Goal: Task Accomplishment & Management: Manage account settings

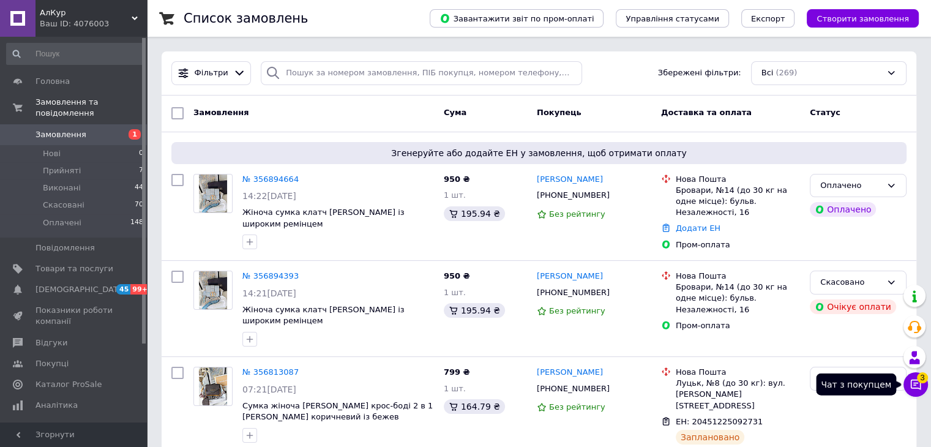
click at [911, 390] on icon at bounding box center [915, 384] width 12 height 12
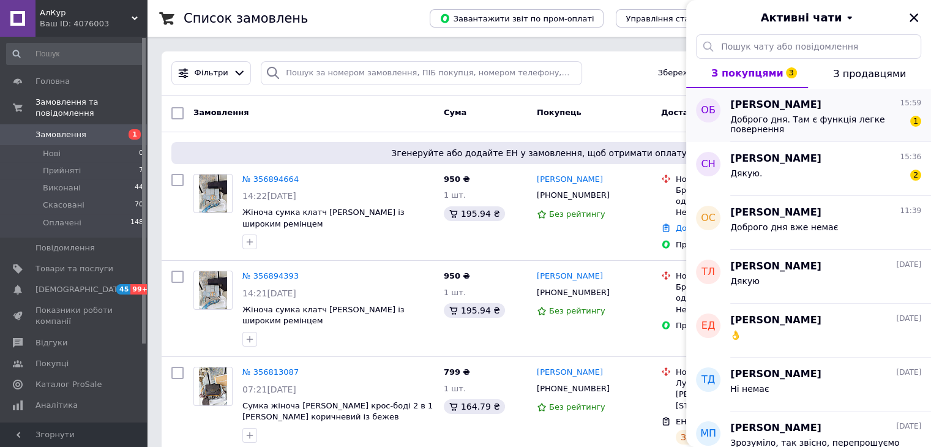
click at [808, 125] on span "Доброго дня. Там є функція легке повернення" at bounding box center [817, 124] width 174 height 20
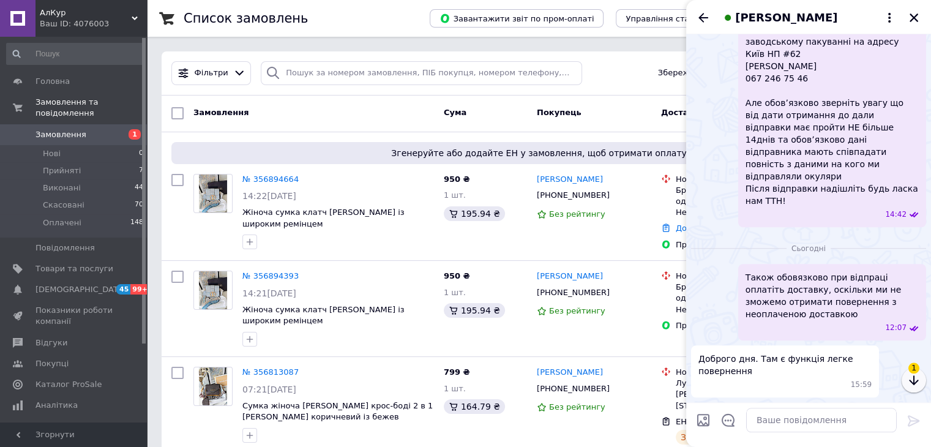
click at [921, 385] on button "button" at bounding box center [913, 380] width 24 height 24
click at [796, 420] on textarea at bounding box center [821, 420] width 151 height 24
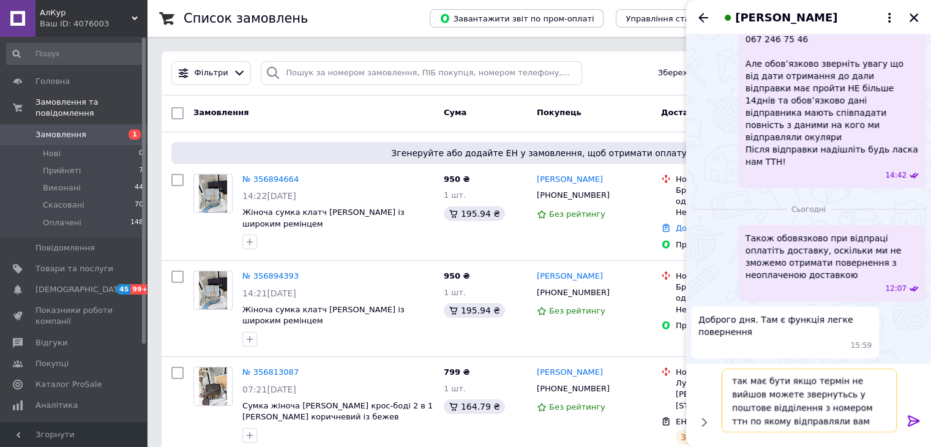
type textarea "так має бути якщо термін не вийшов можете звернутьсь у поштове відділення з ном…"
click at [808, 439] on div "так має бути якщо термін не вийшов можете звернутьсь у поштове відділення з ном…" at bounding box center [808, 405] width 245 height 84
click at [920, 427] on button at bounding box center [913, 421] width 15 height 17
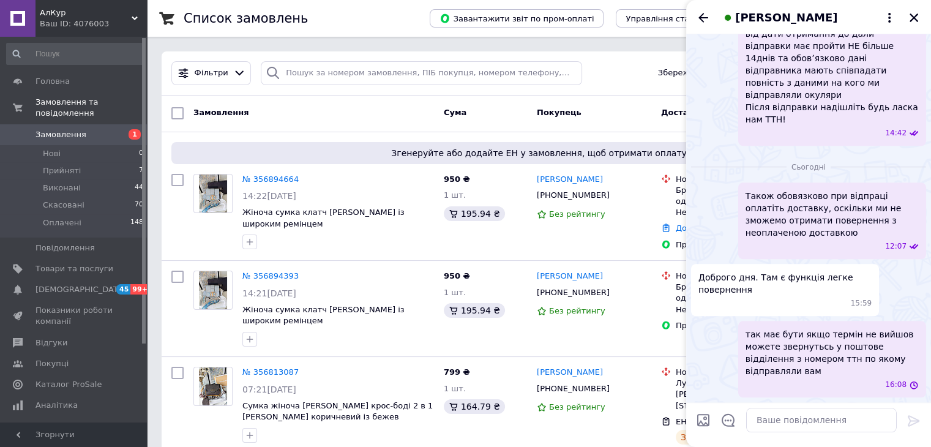
scroll to position [1284, 0]
click at [701, 10] on icon "Назад" at bounding box center [703, 17] width 15 height 15
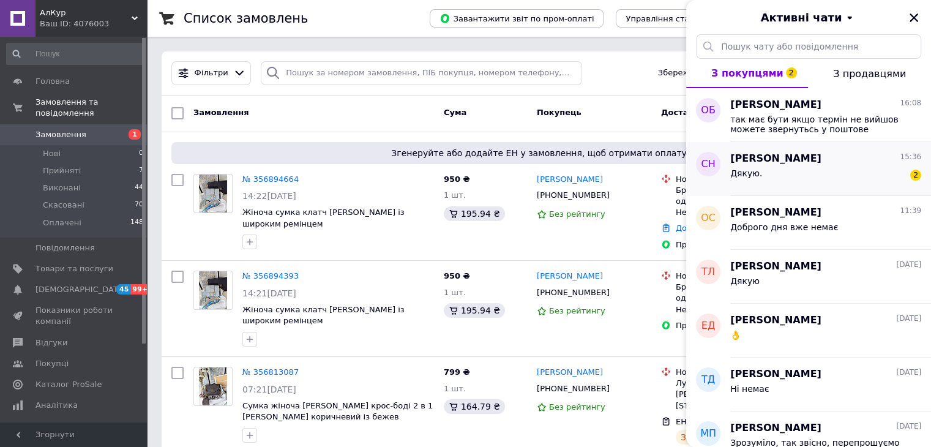
click at [775, 166] on div "Дякую. 2" at bounding box center [825, 176] width 191 height 20
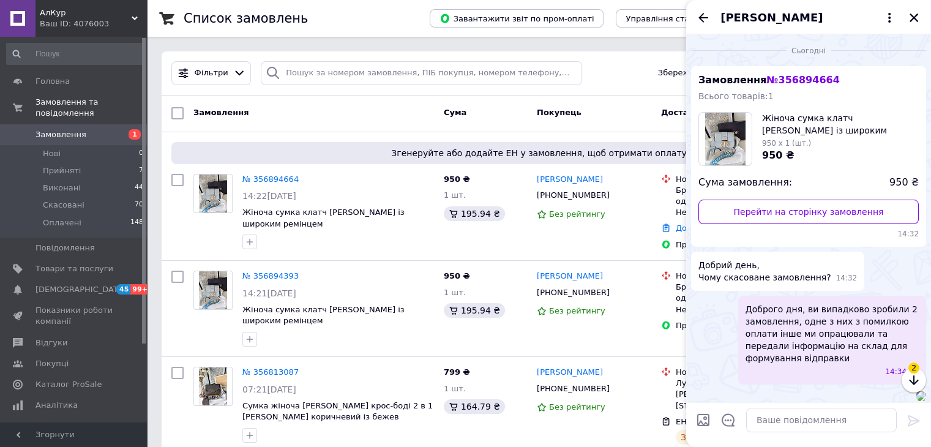
scroll to position [125, 0]
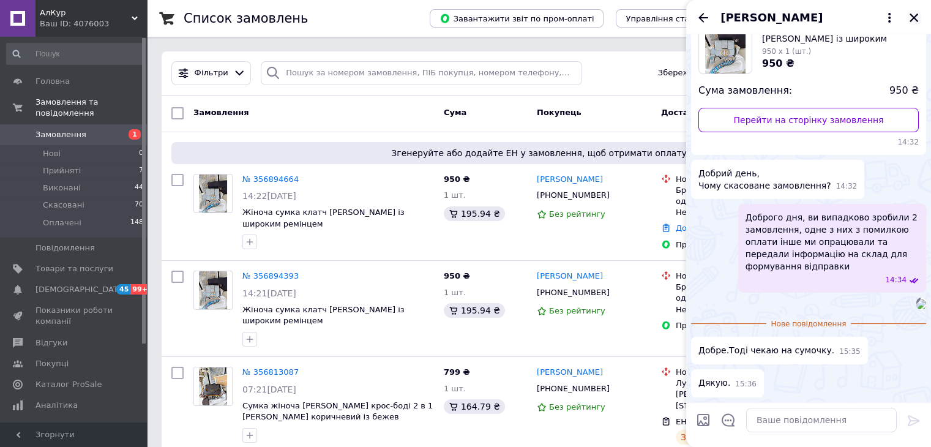
click at [909, 20] on icon "Закрити" at bounding box center [913, 17] width 11 height 11
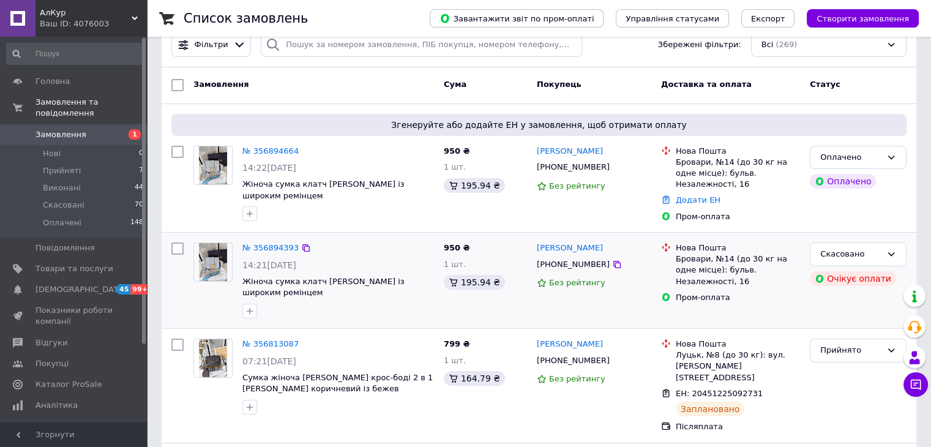
scroll to position [0, 0]
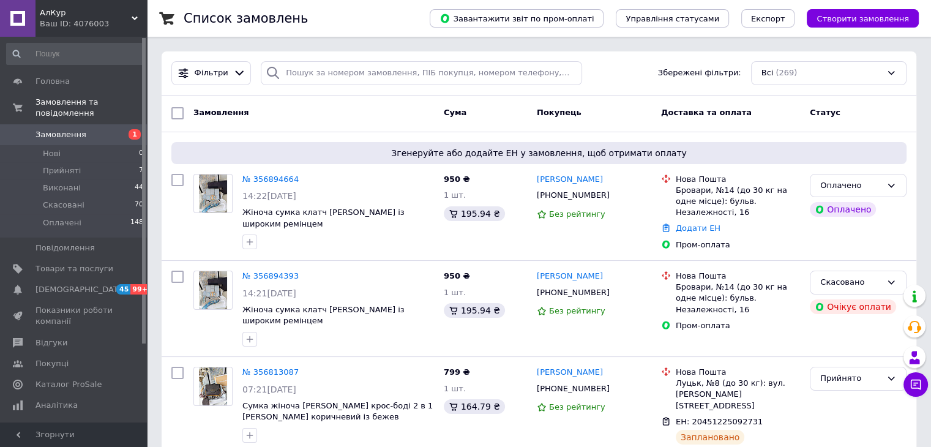
click at [331, 119] on div "Замовлення" at bounding box center [313, 113] width 250 height 22
drag, startPoint x: 411, startPoint y: 439, endPoint x: 313, endPoint y: 429, distance: 98.4
click at [313, 429] on div at bounding box center [338, 435] width 196 height 20
click at [264, 182] on link "№ 356894664" at bounding box center [270, 178] width 56 height 9
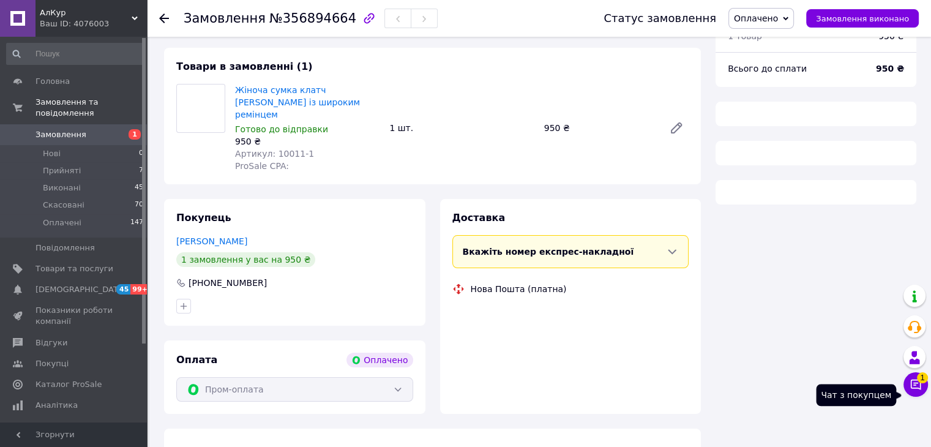
scroll to position [106, 0]
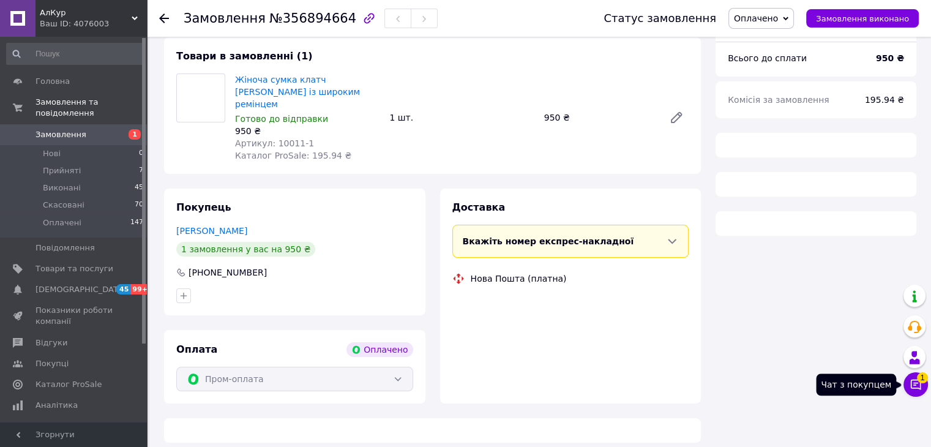
click at [917, 382] on icon at bounding box center [916, 384] width 10 height 10
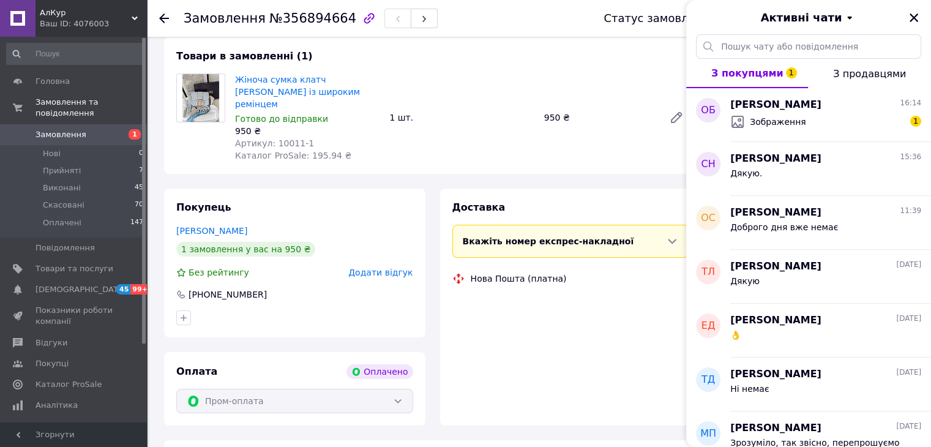
click at [840, 128] on div "Зображення 1" at bounding box center [825, 122] width 191 height 20
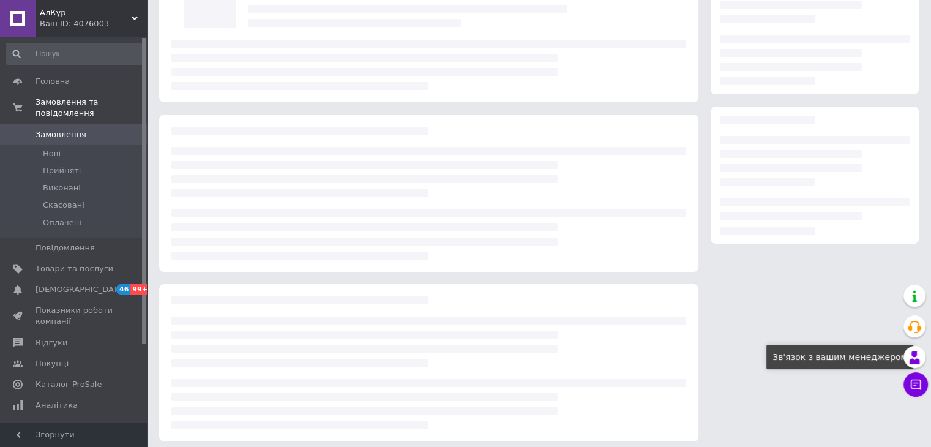
scroll to position [106, 0]
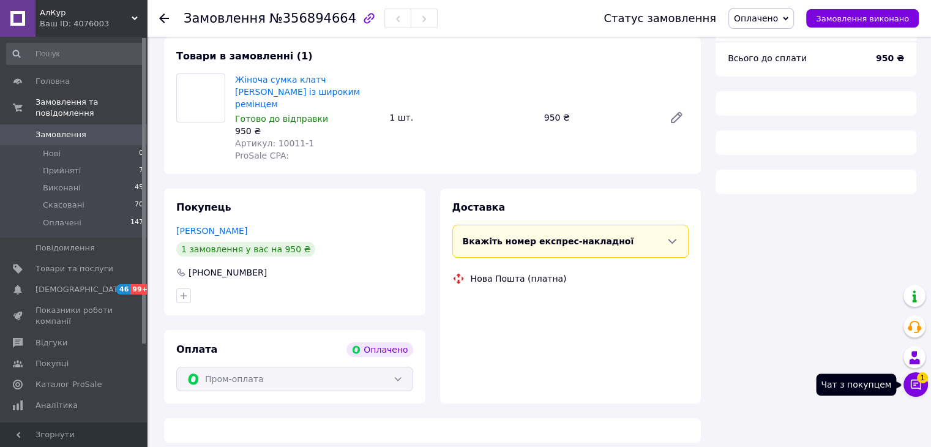
click at [922, 385] on button "Чат з покупцем 1" at bounding box center [915, 384] width 24 height 24
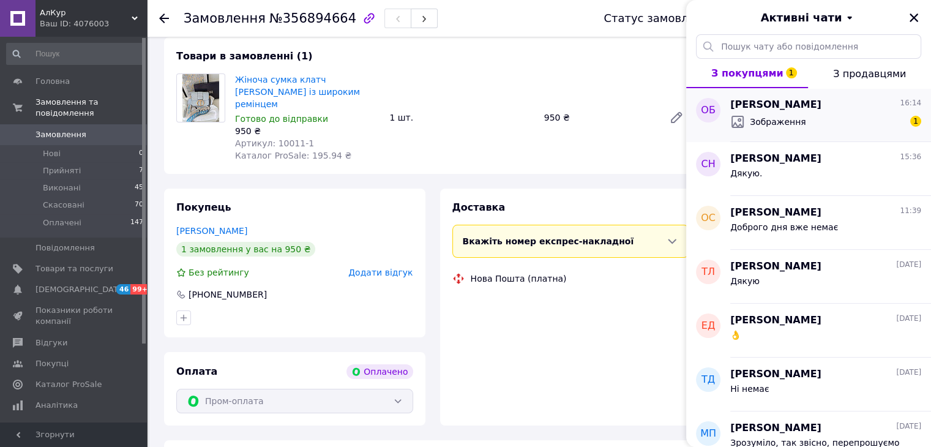
click at [797, 112] on div "Зображення 1" at bounding box center [825, 122] width 191 height 20
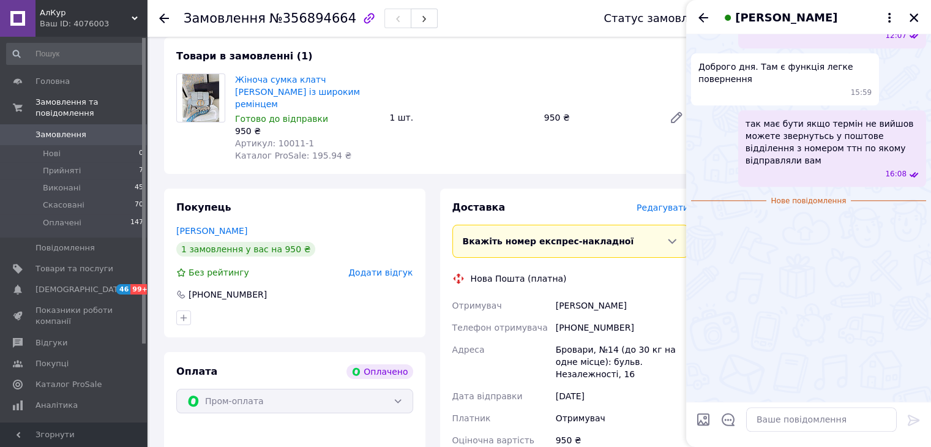
scroll to position [1494, 0]
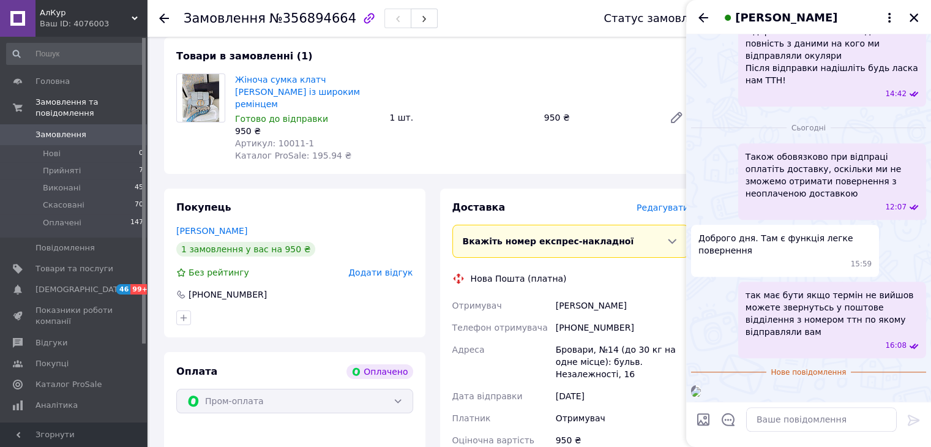
click at [701, 387] on img at bounding box center [696, 392] width 10 height 10
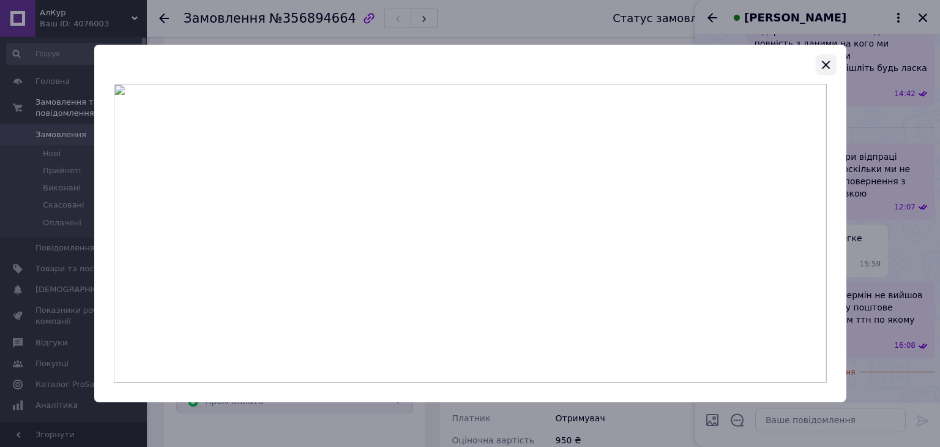
click at [827, 64] on icon "button" at bounding box center [825, 65] width 15 height 15
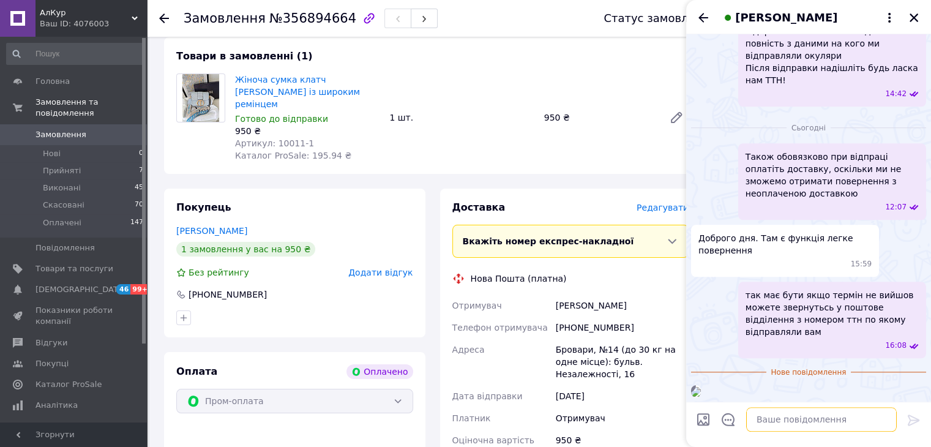
click at [797, 412] on textarea at bounding box center [821, 420] width 151 height 24
type textarea "20451225302659"
click at [701, 387] on img at bounding box center [696, 392] width 10 height 10
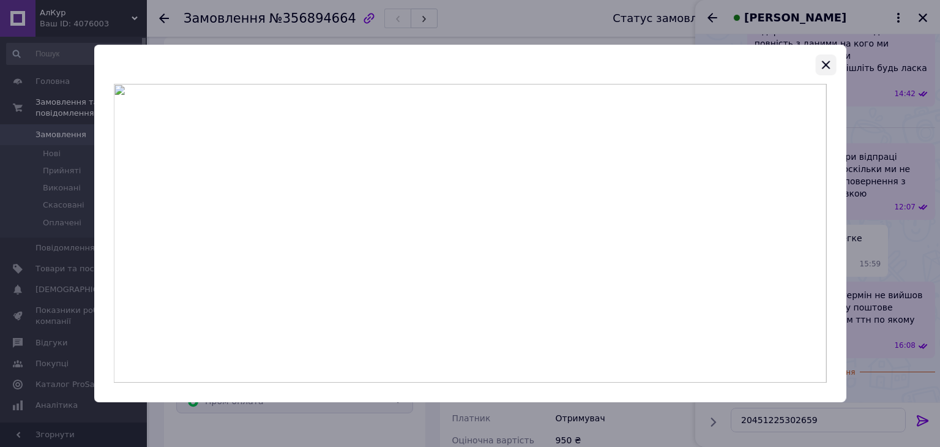
click at [827, 64] on icon "button" at bounding box center [825, 65] width 15 height 15
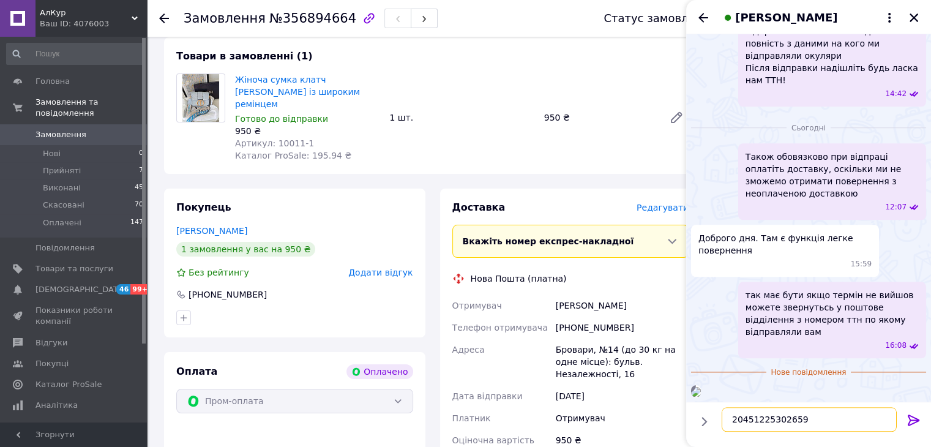
drag, startPoint x: 805, startPoint y: 414, endPoint x: 722, endPoint y: 409, distance: 84.0
click at [722, 409] on div "20451225302659 20451225302659" at bounding box center [809, 420] width 185 height 34
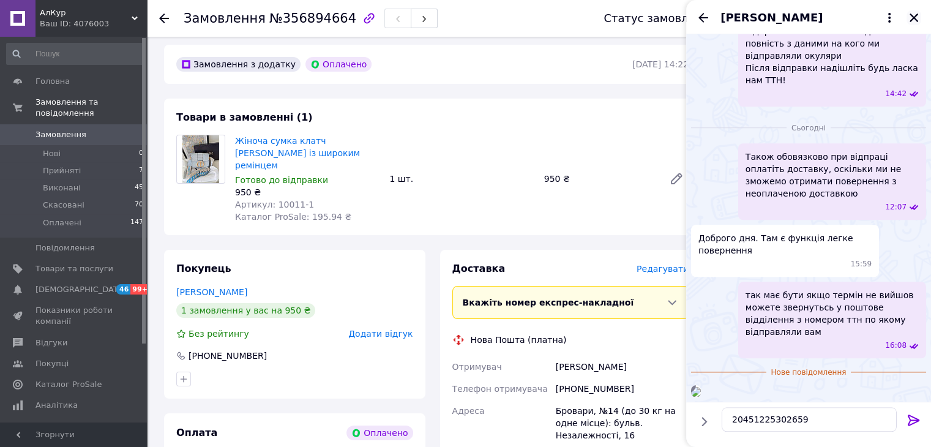
click at [917, 18] on icon "Закрити" at bounding box center [913, 17] width 11 height 11
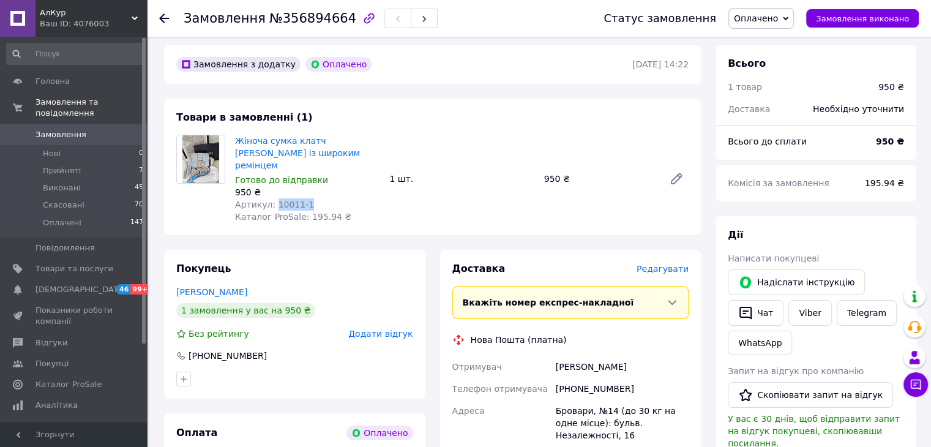
drag, startPoint x: 312, startPoint y: 193, endPoint x: 272, endPoint y: 197, distance: 40.6
click at [272, 198] on div "Артикул: 10011-1" at bounding box center [307, 204] width 144 height 12
copy span "10011-1"
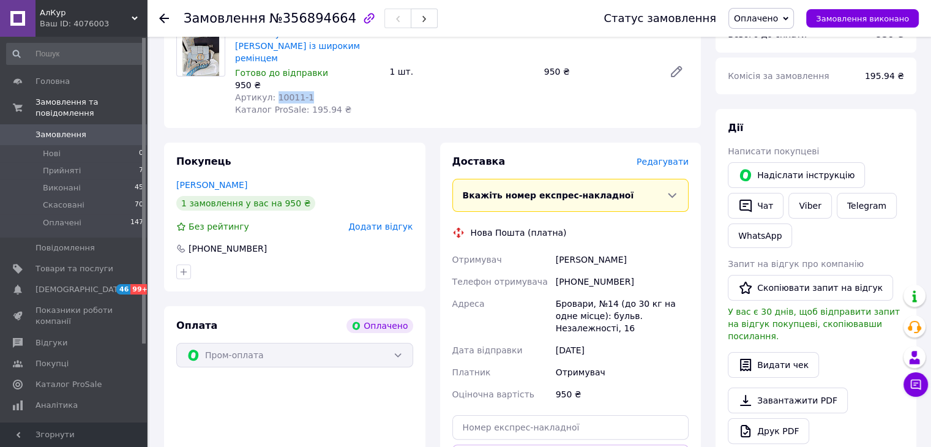
scroll to position [167, 0]
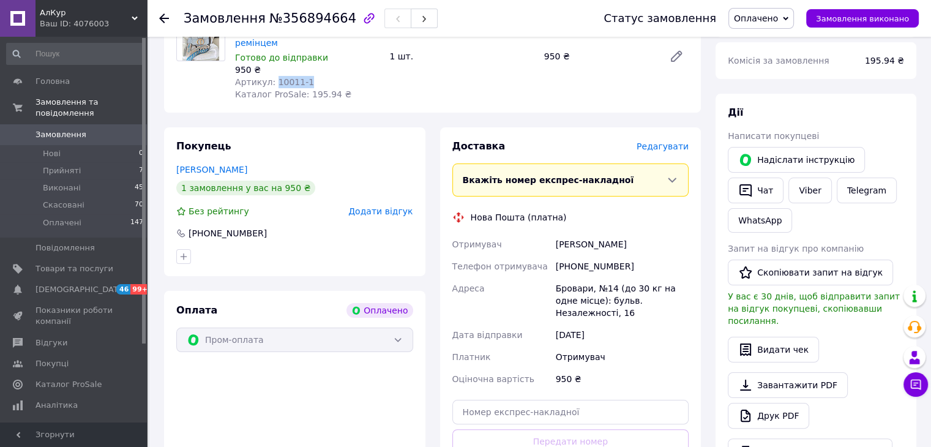
drag, startPoint x: 596, startPoint y: 231, endPoint x: 546, endPoint y: 238, distance: 50.0
click at [546, 238] on div "Отримувач [PERSON_NAME] Телефон отримувача [PHONE_NUMBER] [PERSON_NAME], №14 (д…" at bounding box center [571, 311] width 242 height 157
copy div "Отримувач [PERSON_NAME]"
drag, startPoint x: 627, startPoint y: 250, endPoint x: 539, endPoint y: 255, distance: 88.8
click at [539, 255] on div "Отримувач [PERSON_NAME] Телефон отримувача [PHONE_NUMBER] [PERSON_NAME], №14 (д…" at bounding box center [571, 311] width 242 height 157
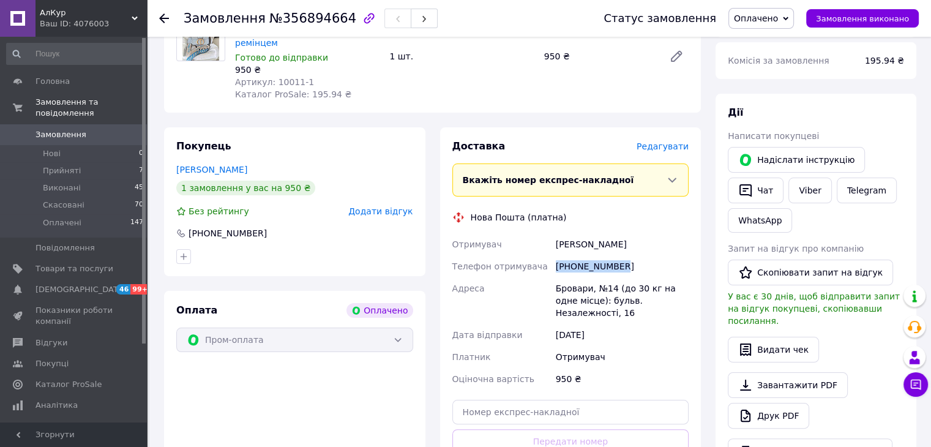
copy div "Телефон отримувача [PHONE_NUMBER]"
drag, startPoint x: 555, startPoint y: 277, endPoint x: 589, endPoint y: 281, distance: 34.5
click at [589, 281] on div "Бровари, №14 (до 30 кг на одне місце): бульв. Незалежності, 16" at bounding box center [622, 300] width 138 height 47
copy div "Бровари"
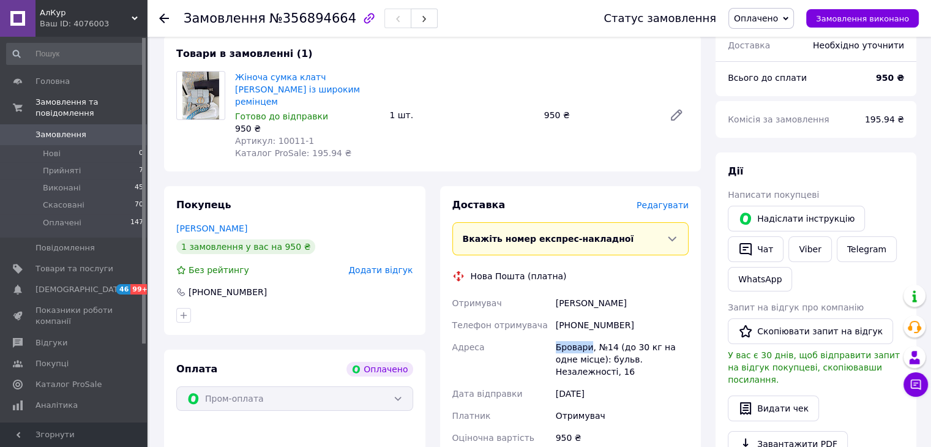
scroll to position [0, 0]
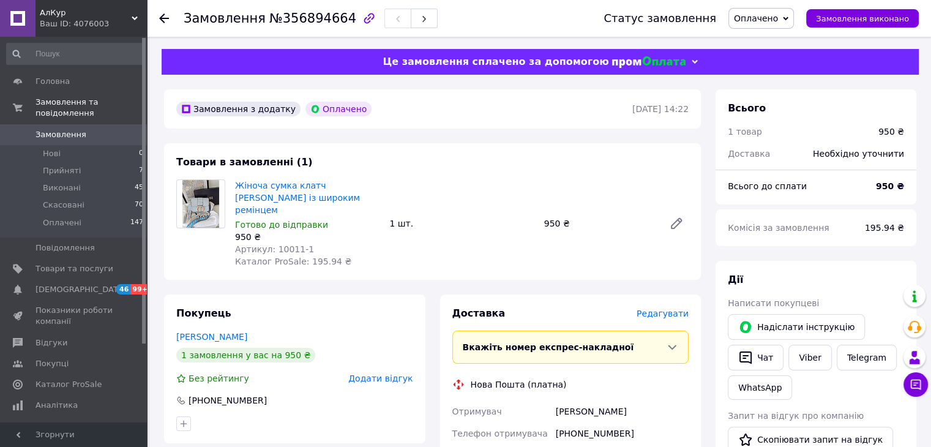
click at [162, 20] on use at bounding box center [164, 18] width 10 height 10
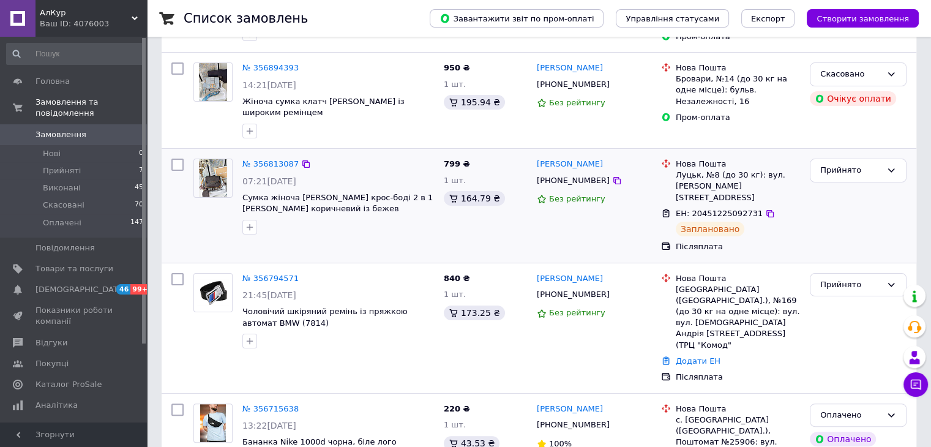
scroll to position [245, 0]
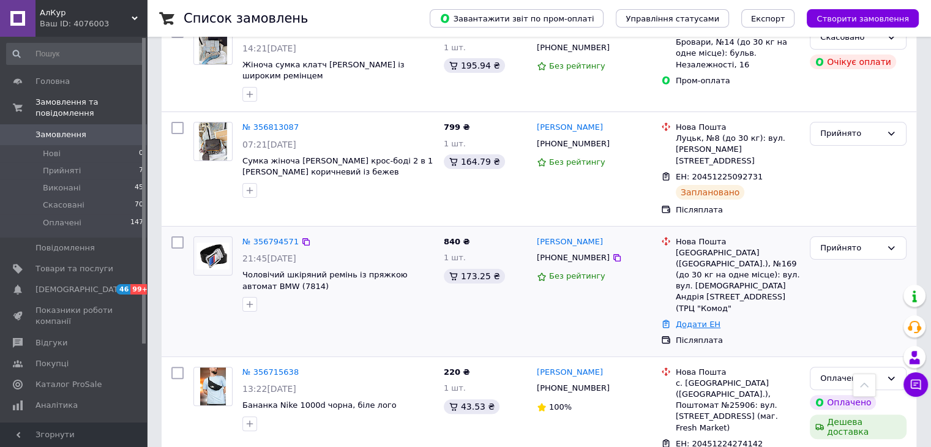
click at [696, 319] on link "Додати ЕН" at bounding box center [698, 323] width 45 height 9
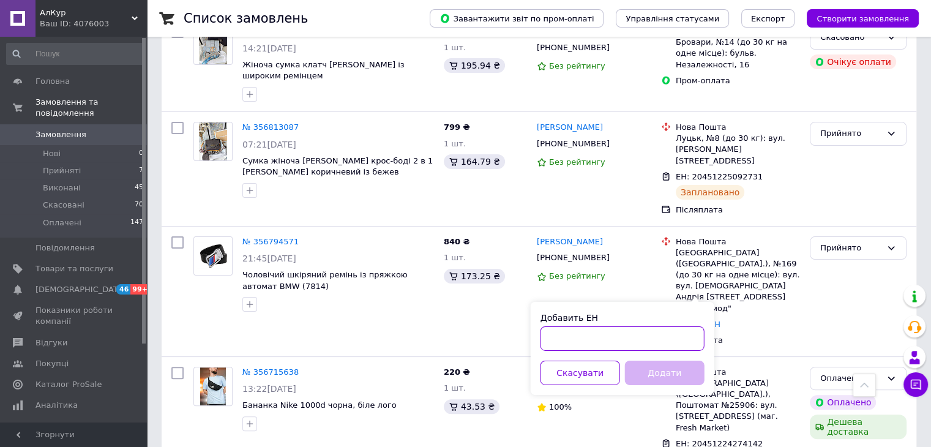
click at [597, 332] on input "Добавить ЕН" at bounding box center [622, 338] width 164 height 24
paste input "20451225117705"
type input "20451225117705"
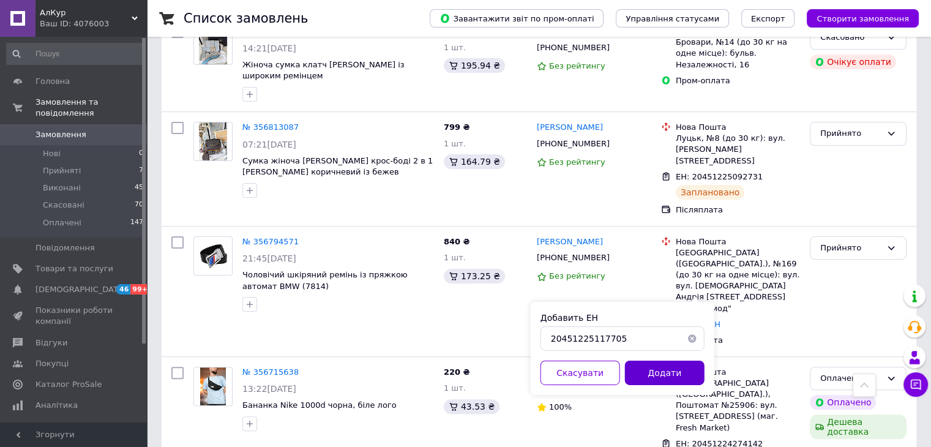
click at [654, 370] on button "Додати" at bounding box center [665, 372] width 80 height 24
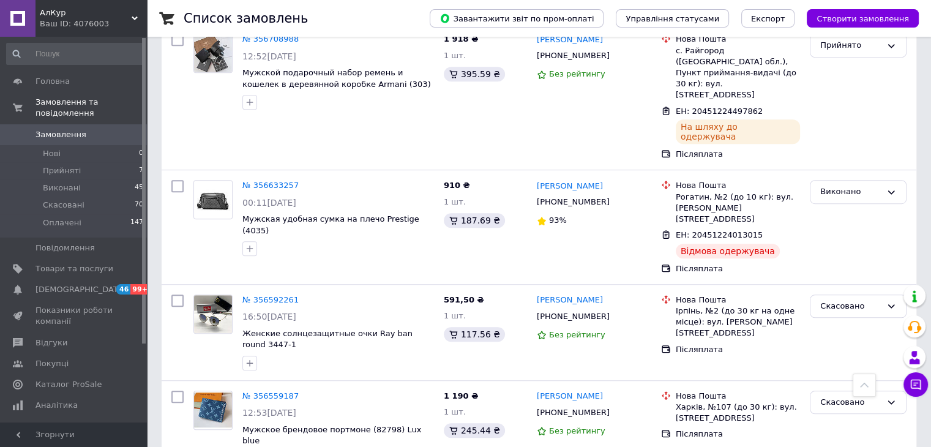
scroll to position [857, 0]
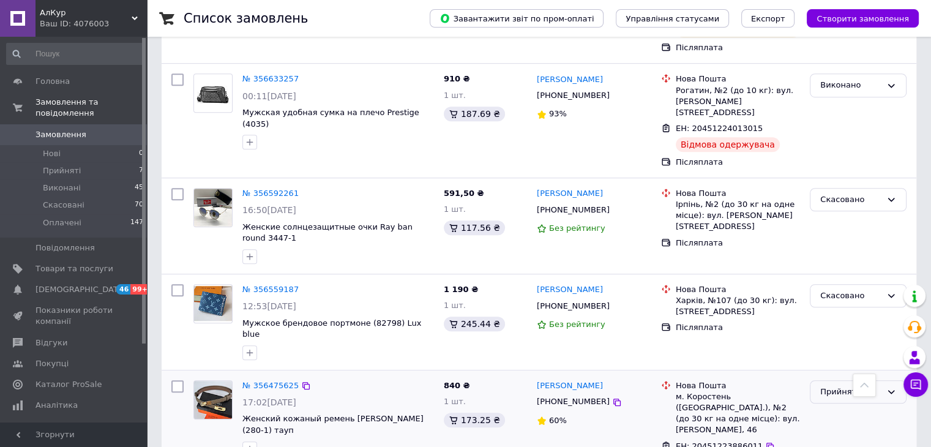
click at [837, 380] on div "Прийнято" at bounding box center [858, 392] width 97 height 24
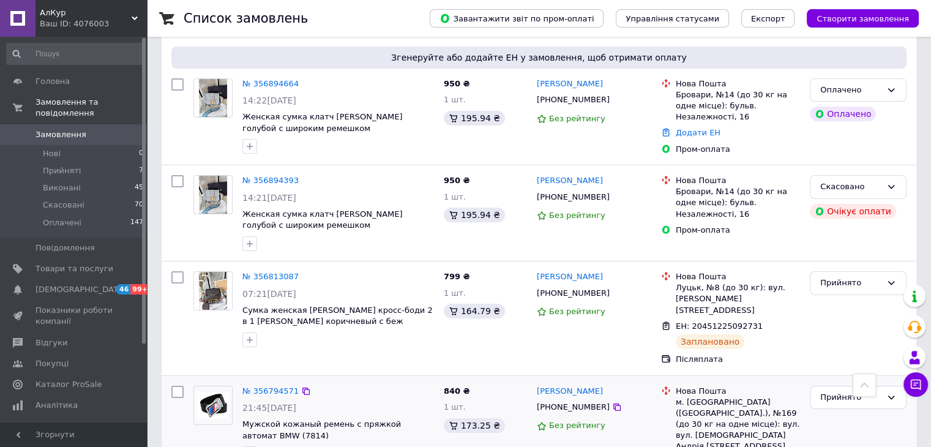
scroll to position [0, 0]
